Goal: Task Accomplishment & Management: Use online tool/utility

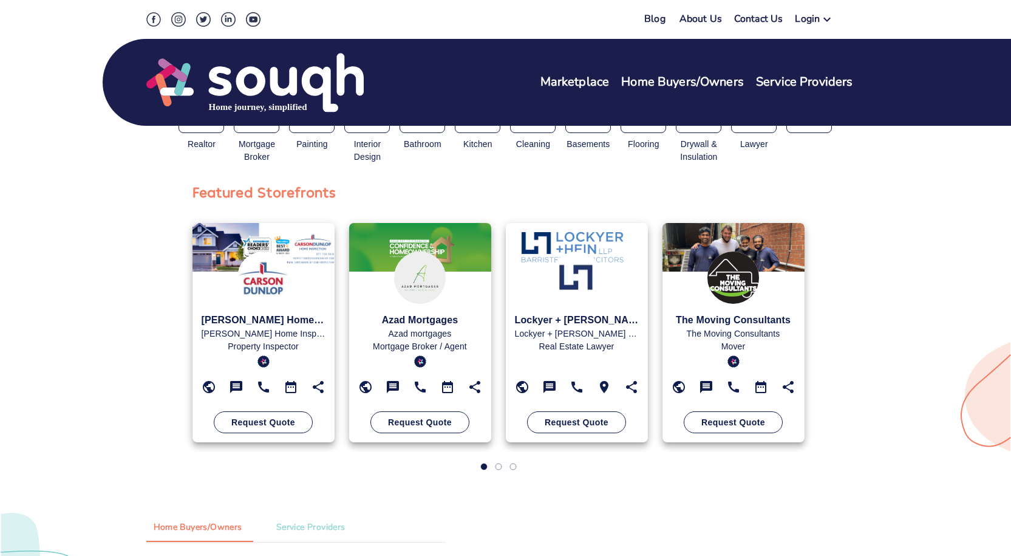
scroll to position [304, 0]
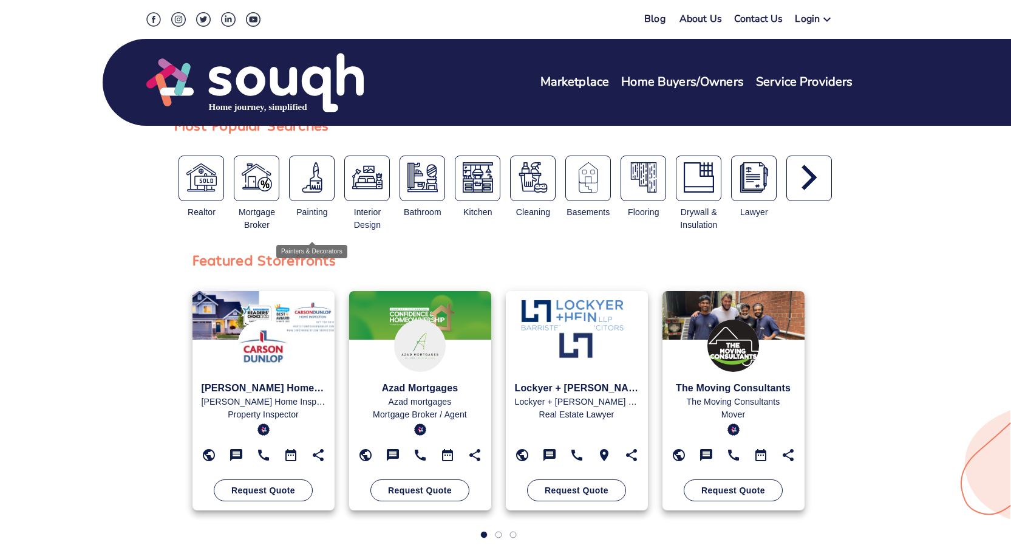
click at [319, 196] on div "button" at bounding box center [312, 179] width 46 height 46
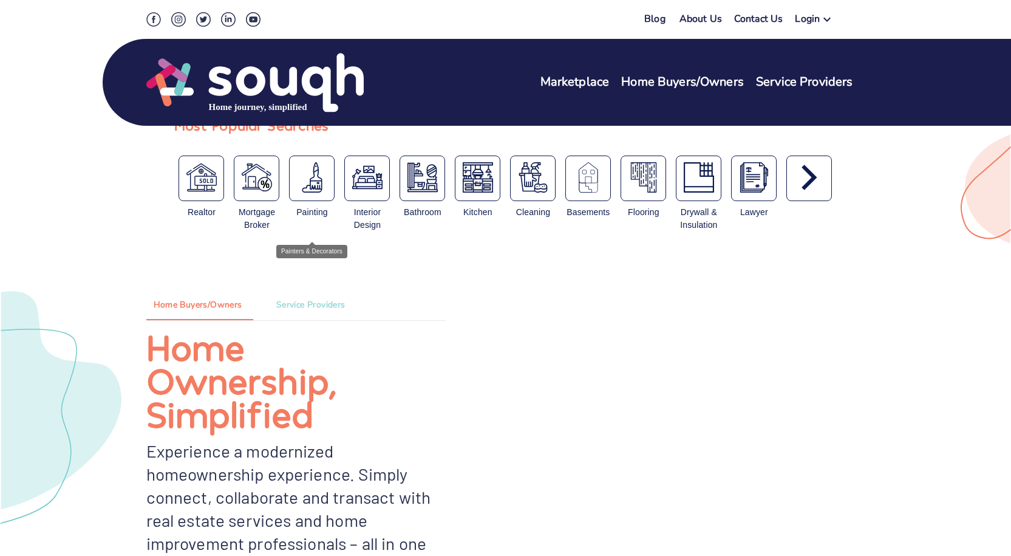
type input "Painters & Decorators"
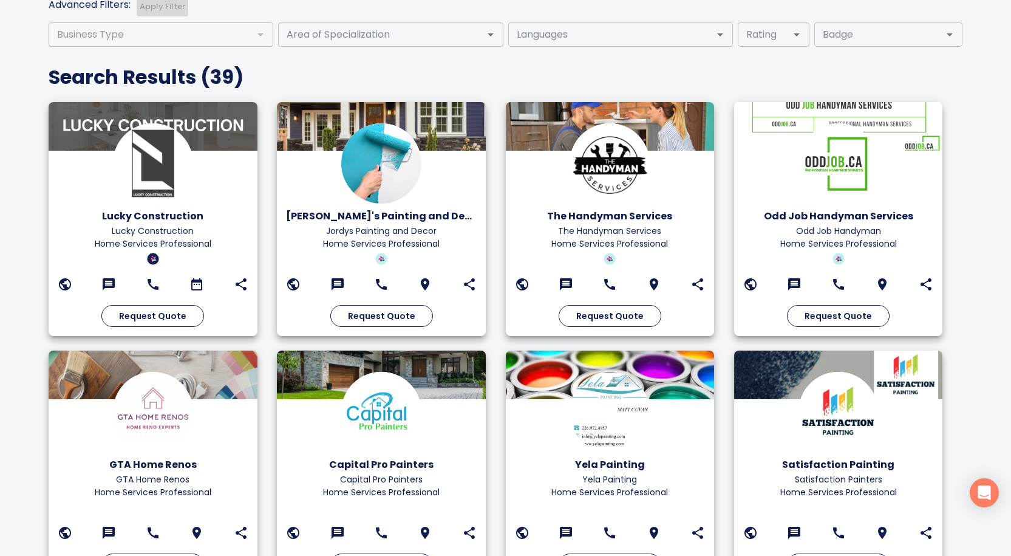
scroll to position [462, 0]
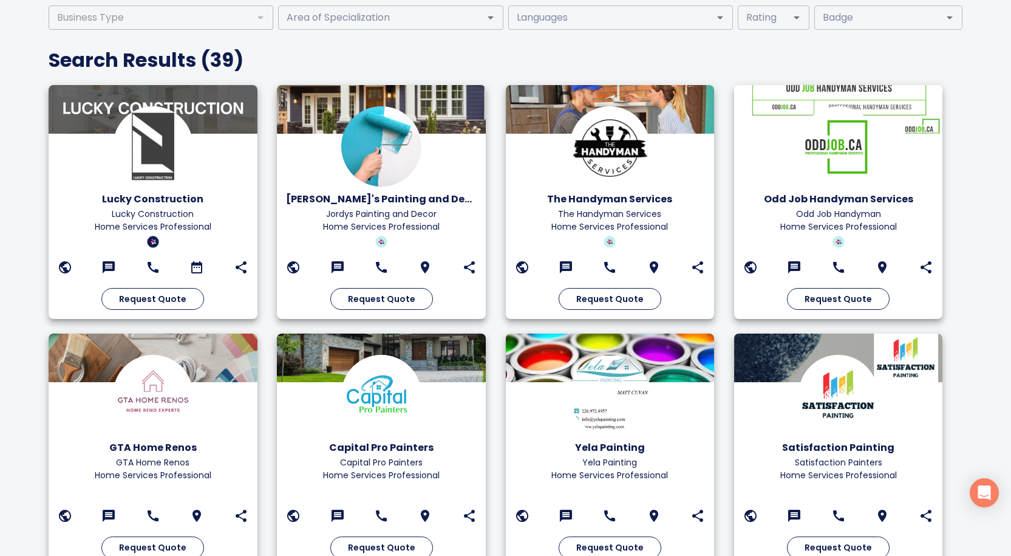
click at [506, 343] on div at bounding box center [610, 358] width 209 height 49
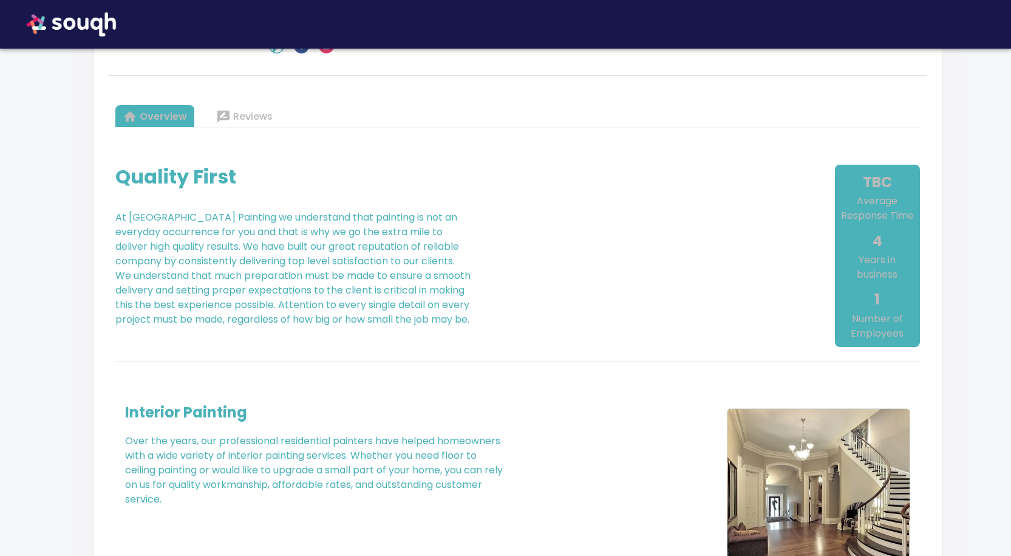
scroll to position [486, 0]
